Goal: Information Seeking & Learning: Learn about a topic

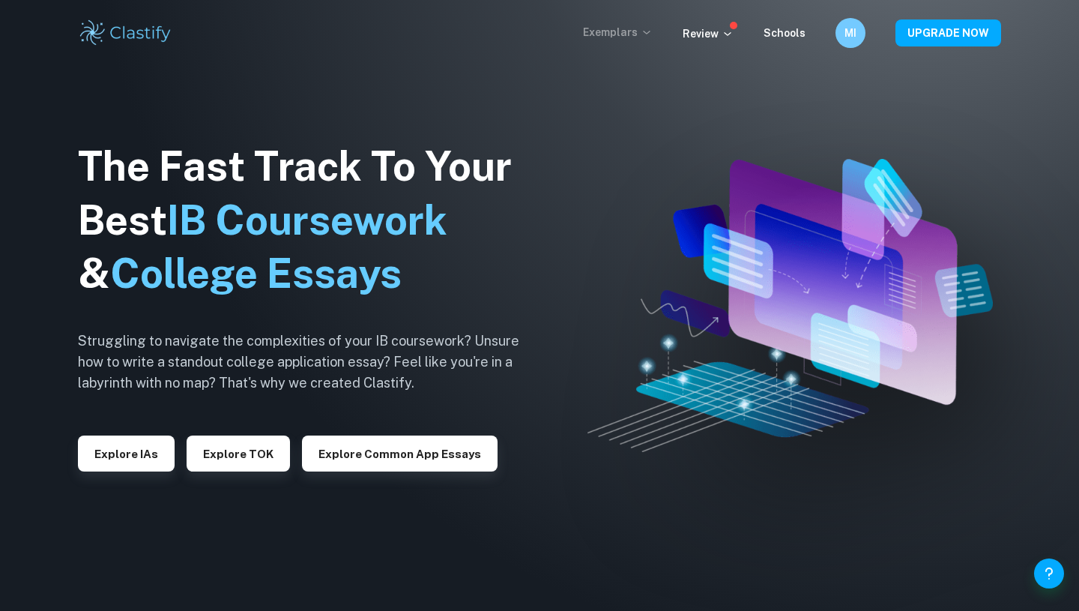
click at [636, 36] on p "Exemplars" at bounding box center [618, 32] width 70 height 16
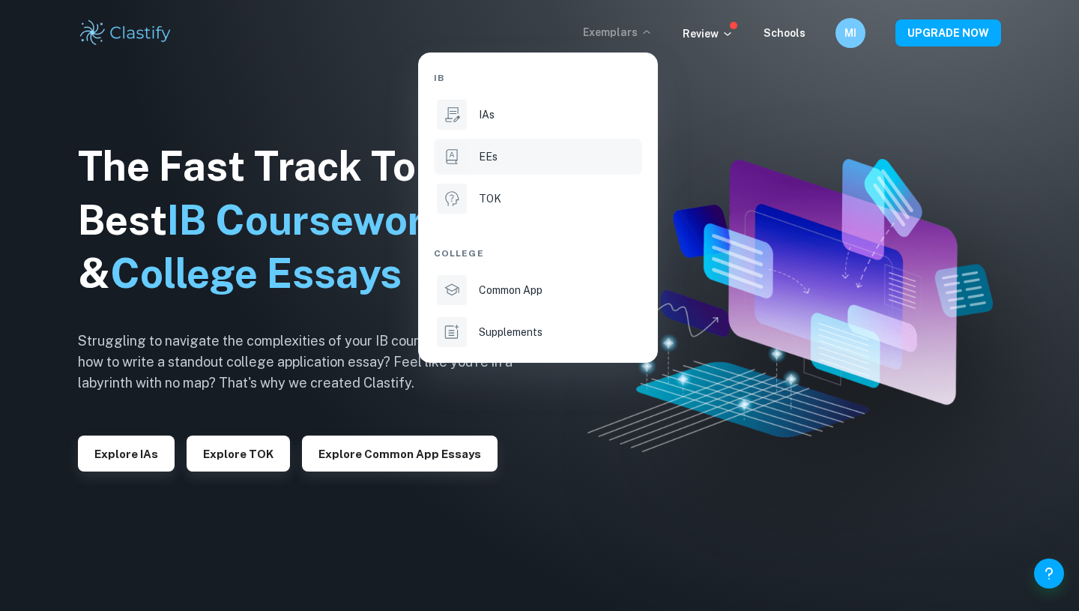
click at [470, 162] on li "EEs" at bounding box center [538, 157] width 208 height 36
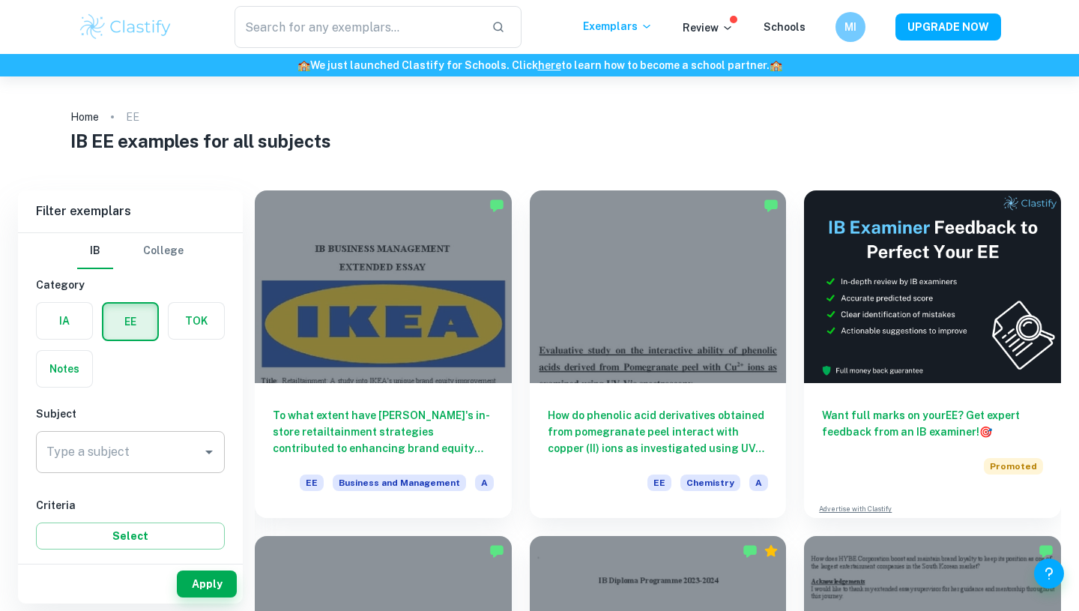
click at [127, 461] on input "Type a subject" at bounding box center [119, 452] width 153 height 28
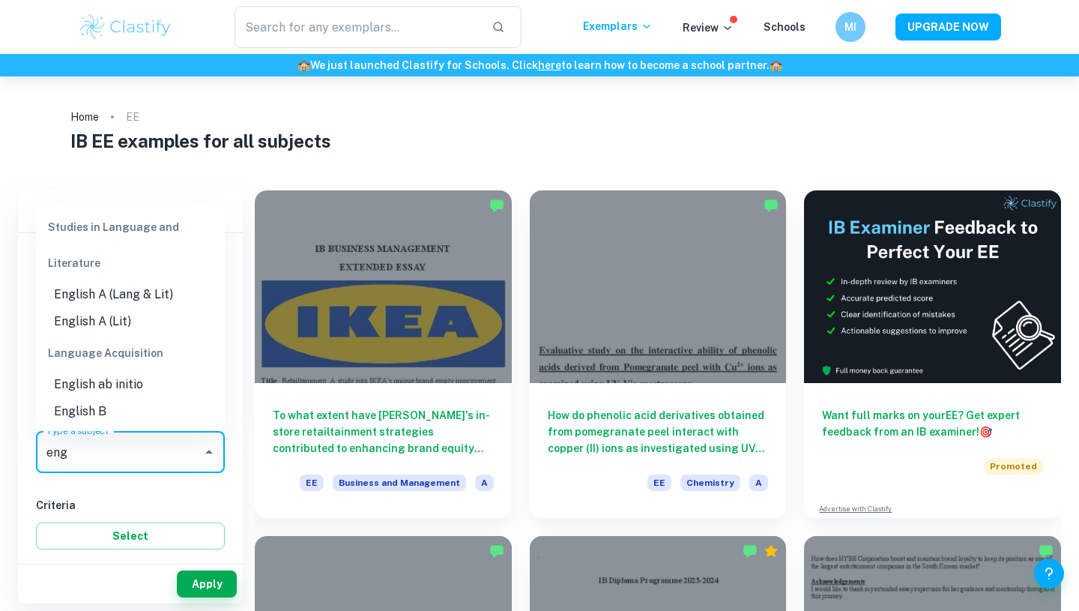
click at [166, 303] on li "English A (Lang & Lit)" at bounding box center [130, 294] width 189 height 27
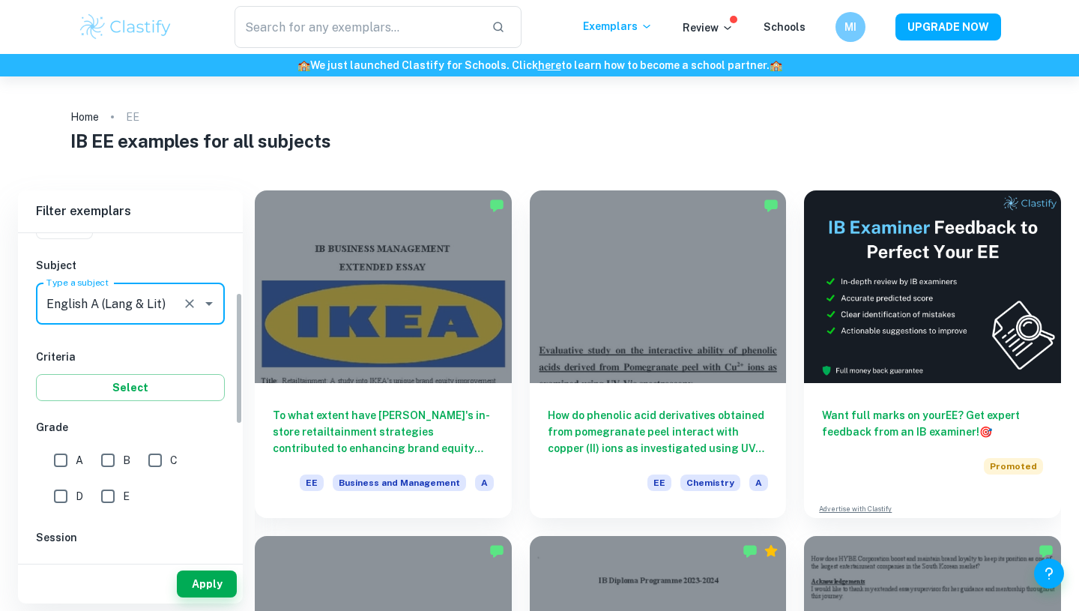
scroll to position [149, 0]
type input "English A (Lang & Lit)"
click at [61, 462] on input "A" at bounding box center [61, 459] width 30 height 30
checkbox input "true"
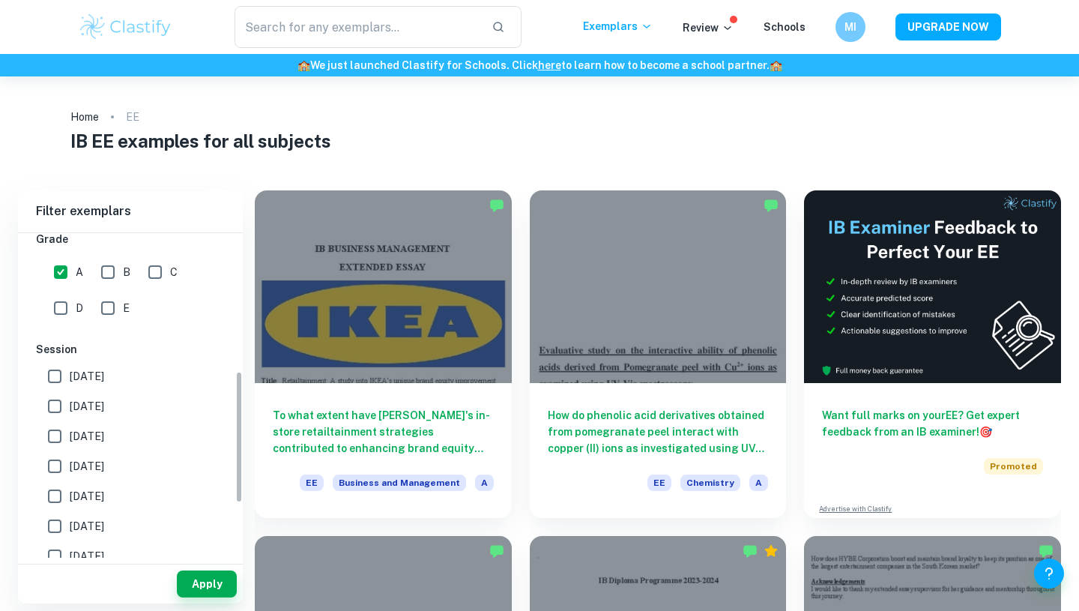
scroll to position [340, 0]
click at [205, 588] on button "Apply" at bounding box center [207, 583] width 60 height 27
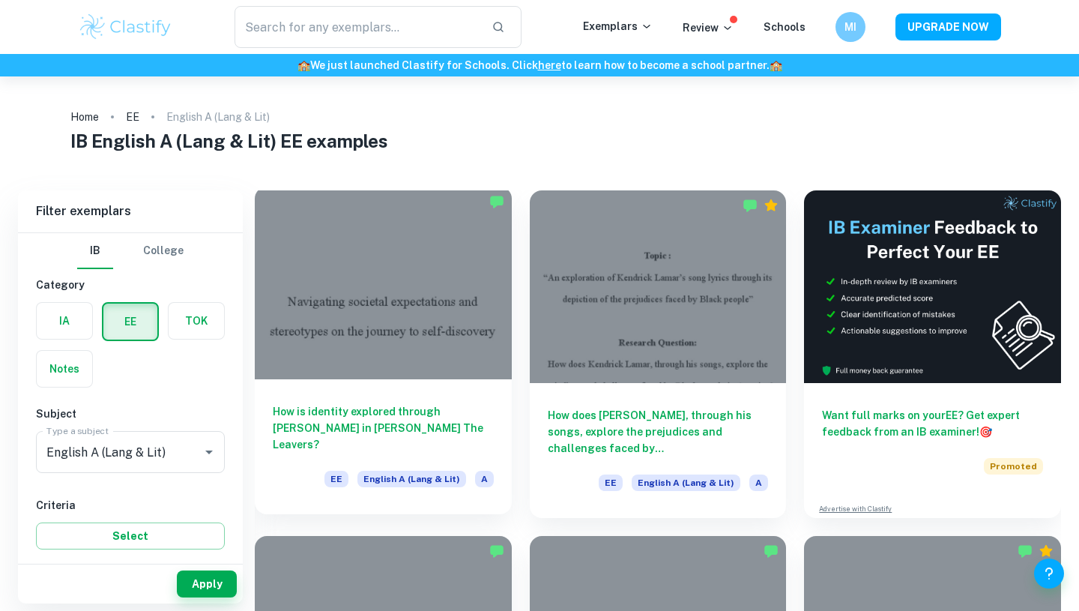
click at [438, 362] on div at bounding box center [383, 283] width 257 height 193
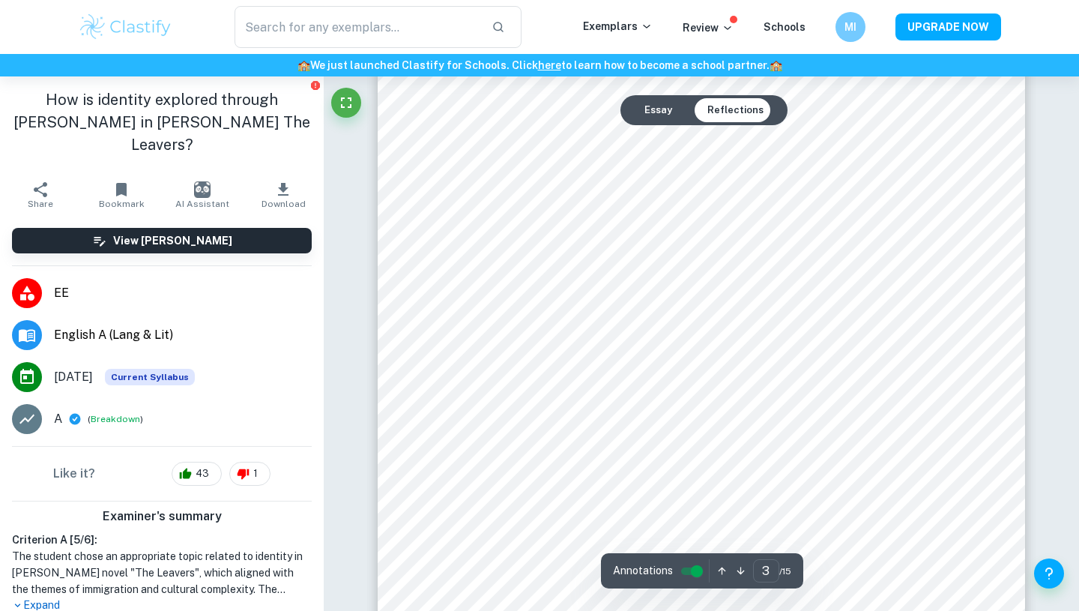
scroll to position [2253, 0]
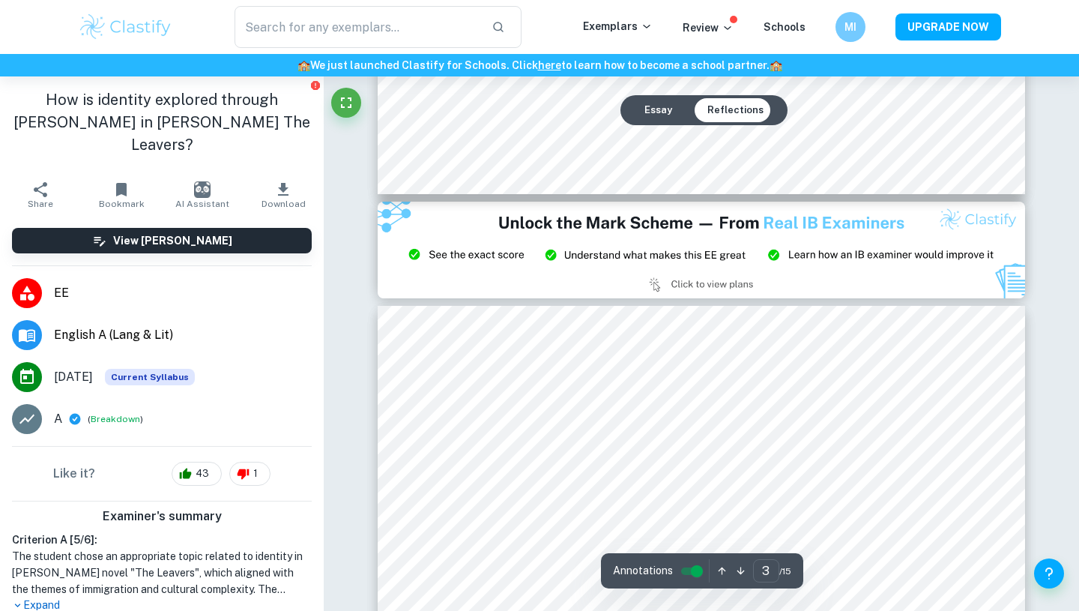
type input "2"
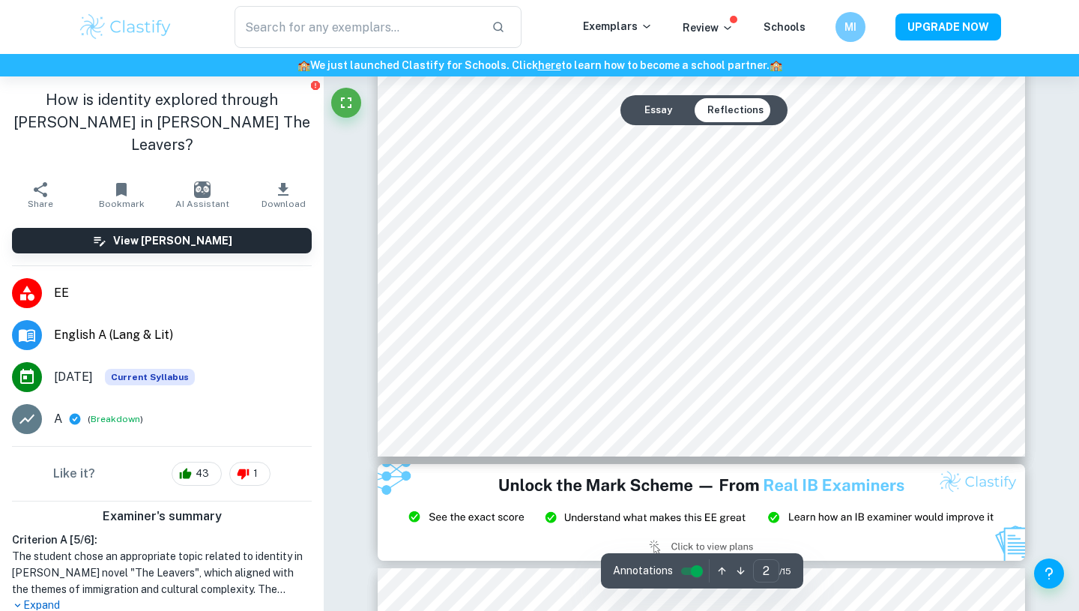
scroll to position [1574, 0]
